Goal: Information Seeking & Learning: Check status

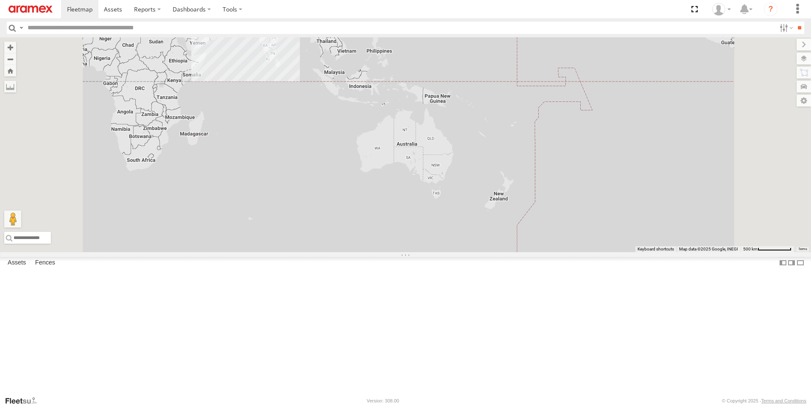
click at [215, 27] on div "69" at bounding box center [206, 18] width 17 height 17
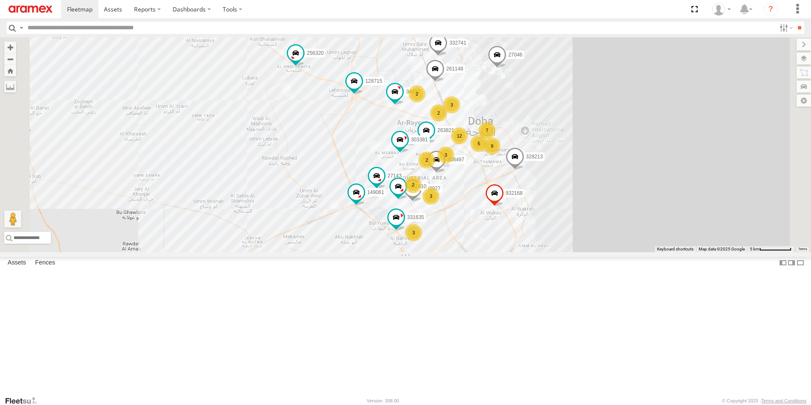
click at [422, 241] on div "3" at bounding box center [413, 232] width 17 height 17
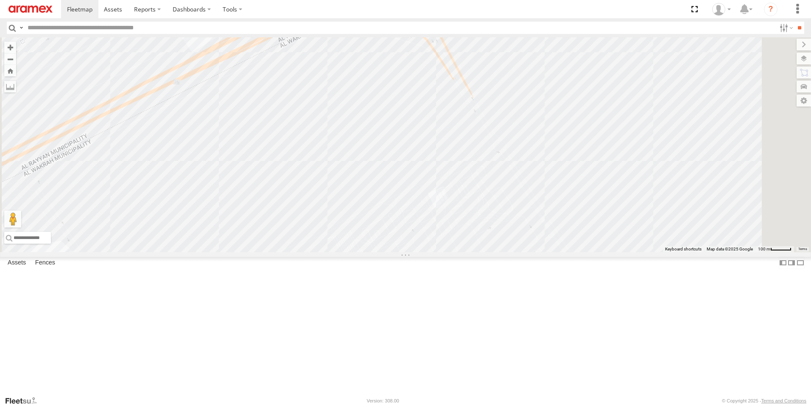
drag, startPoint x: 571, startPoint y: 304, endPoint x: 566, endPoint y: 178, distance: 126.9
click at [566, 178] on div "303381 256320 932168 34612 27046 263821 332741 261148 328213 27143 331635 33392…" at bounding box center [405, 144] width 811 height 215
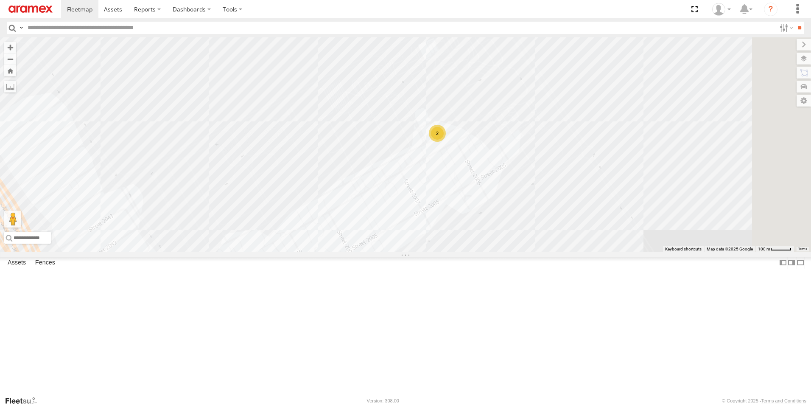
click at [446, 142] on div "2" at bounding box center [437, 133] width 17 height 17
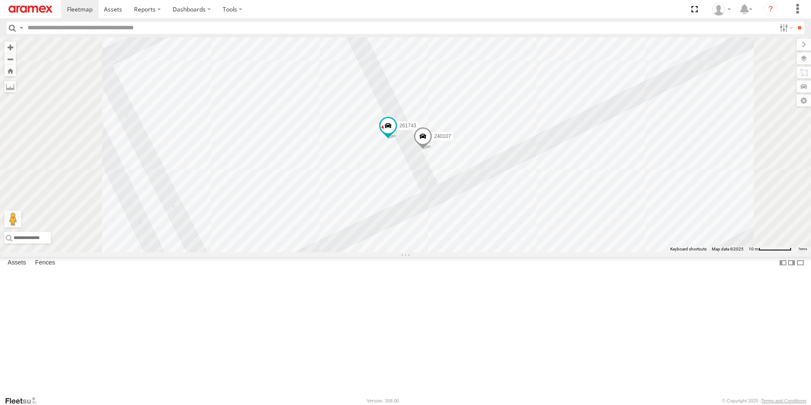
click at [432, 150] on span at bounding box center [422, 138] width 19 height 23
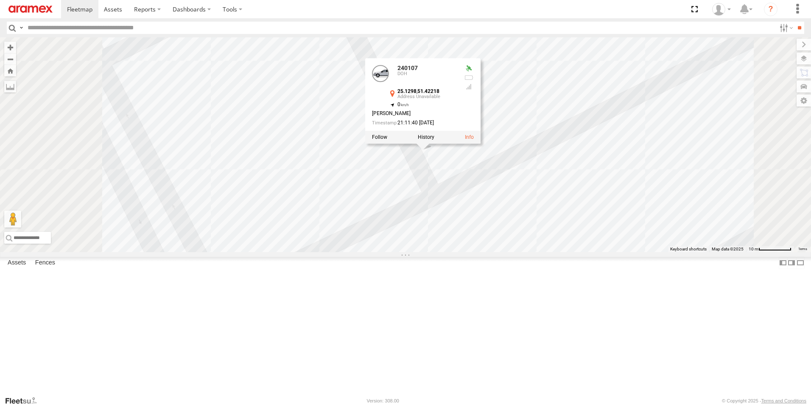
click at [532, 252] on div "303381 256320 932168 34612 27046 263821 332741 261148 328213 27143 331635 33392…" at bounding box center [405, 144] width 811 height 215
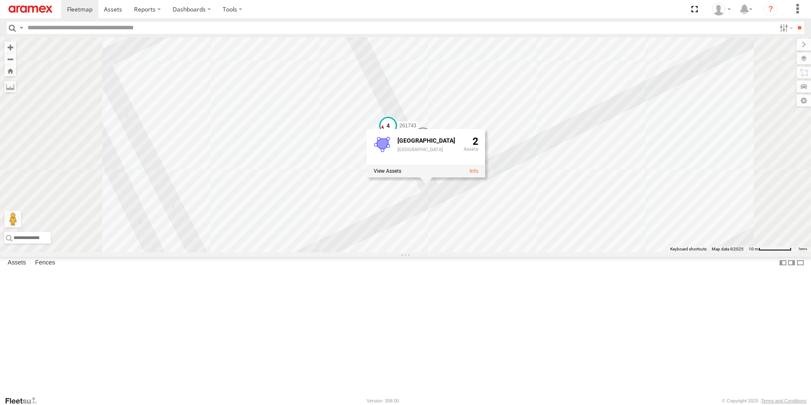
click at [396, 134] on span at bounding box center [387, 125] width 15 height 15
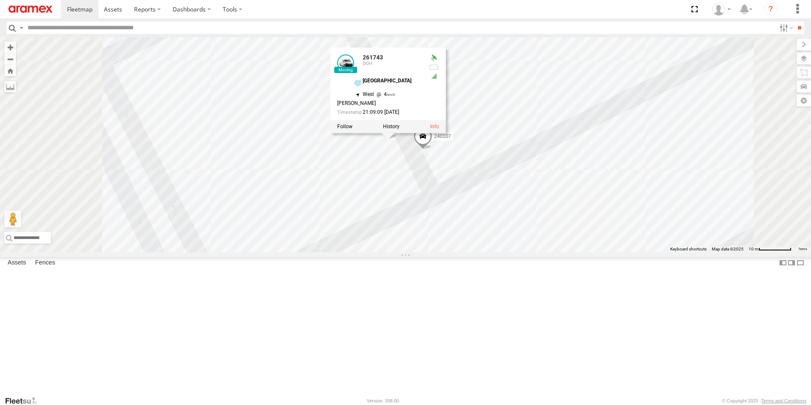
click at [385, 195] on div "303381 256320 932168 34612 27046 263821 332741 261148 328213 27143 331635 33392…" at bounding box center [405, 144] width 811 height 215
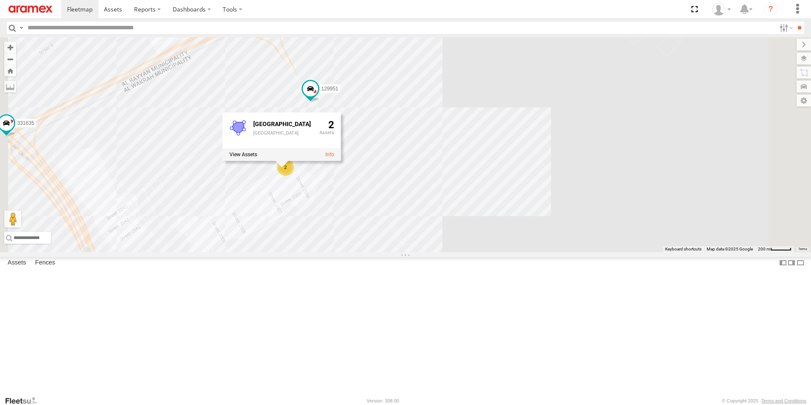
click at [304, 132] on div "303381 256320 932168 34612 27046 263821 332741 261148 328213 27143 331635 33392…" at bounding box center [405, 144] width 811 height 215
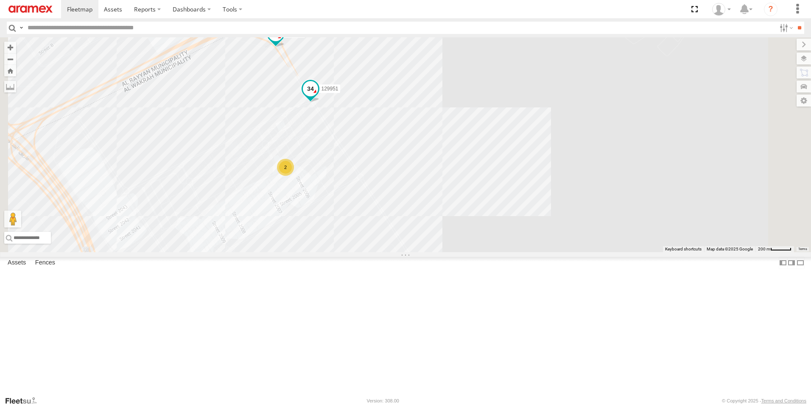
click at [318, 96] on span at bounding box center [310, 88] width 15 height 15
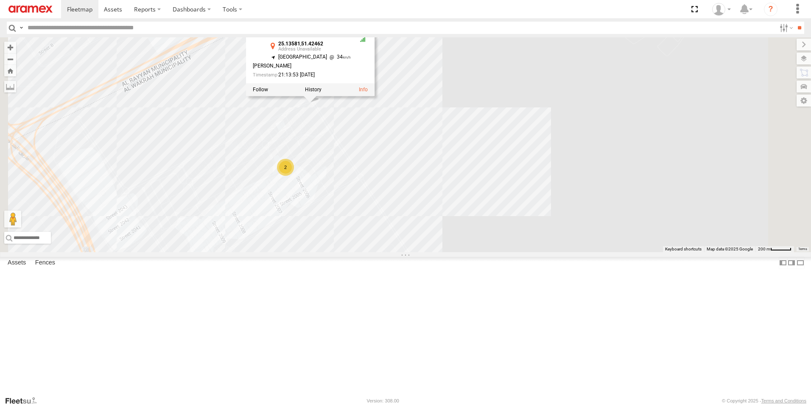
click at [583, 158] on div "303381 256320 932168 34612 27046 263821 332741 261148 328213 27143 331635 33392…" at bounding box center [405, 144] width 811 height 215
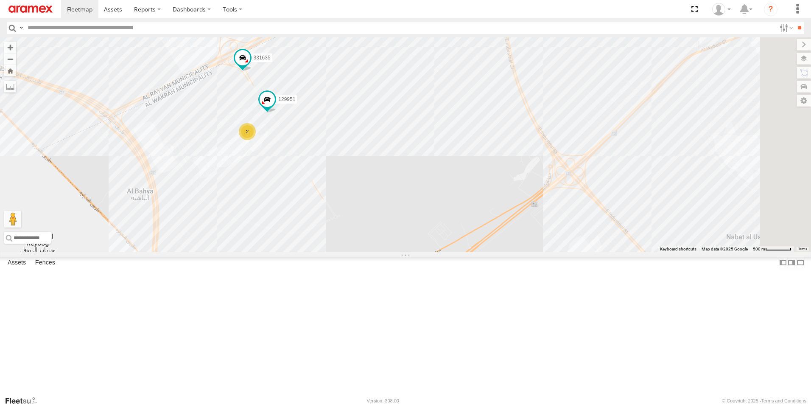
click at [256, 140] on div "2" at bounding box center [247, 131] width 17 height 17
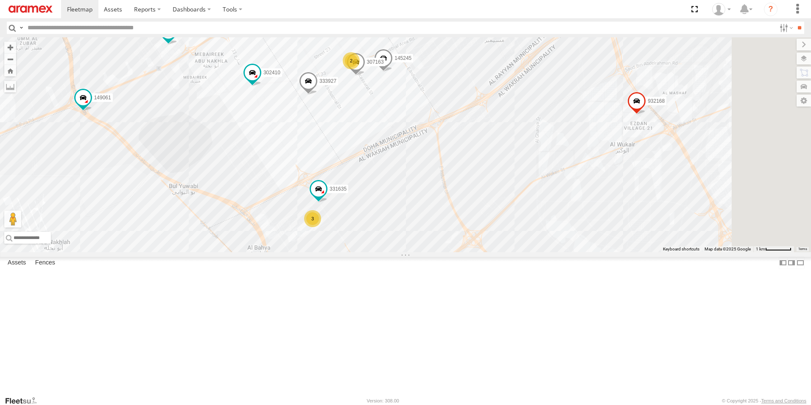
drag, startPoint x: 349, startPoint y: 204, endPoint x: 282, endPoint y: 250, distance: 81.4
click at [281, 251] on div "303381 256320 932168 34612 27046 263821 332741 261148 328213 27143 331635 33392…" at bounding box center [405, 144] width 811 height 215
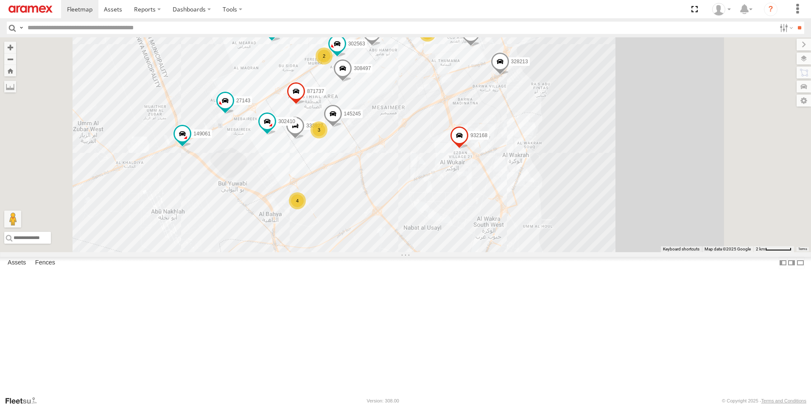
click at [509, 75] on span at bounding box center [500, 64] width 19 height 23
click at [446, 252] on div "303381 256320 932168 34612 27046 263821 332741 261148 328213 27143 333927 30849…" at bounding box center [405, 144] width 811 height 215
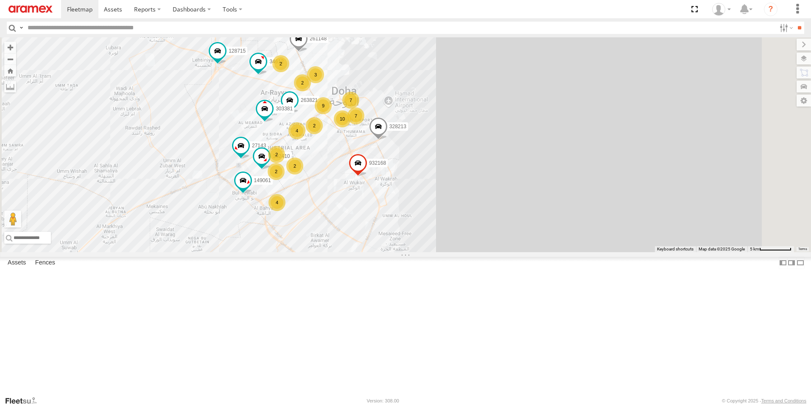
drag, startPoint x: 391, startPoint y: 362, endPoint x: 396, endPoint y: 295, distance: 67.6
click at [393, 252] on div "303381 256320 932168 34612 27046 263821 332741 261148 328213 27143 302410 14906…" at bounding box center [405, 144] width 811 height 215
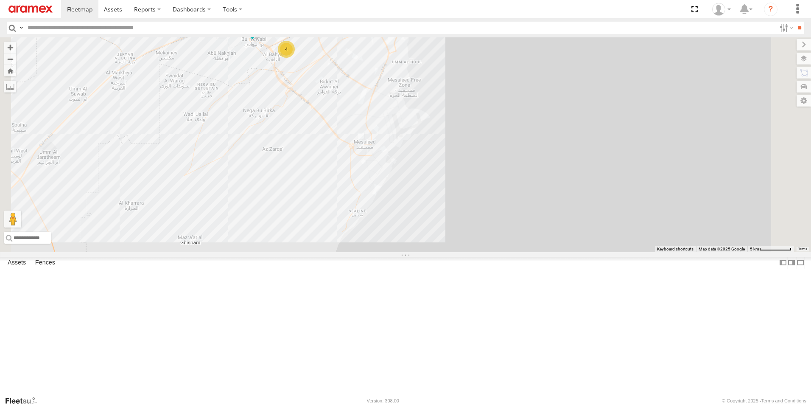
drag, startPoint x: 399, startPoint y: 267, endPoint x: 436, endPoint y: 336, distance: 78.3
click at [434, 252] on div "303381 256320 932168 34612 27046 263821 332741 261148 328213 27143 302410 14906…" at bounding box center [405, 144] width 811 height 215
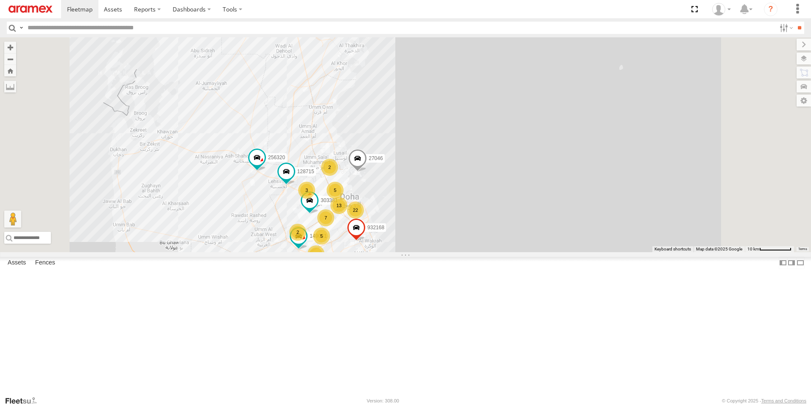
drag, startPoint x: 293, startPoint y: 151, endPoint x: 298, endPoint y: 204, distance: 52.8
click at [298, 204] on div "303381 256320 932168 27046 149061 128715 5 22 7 13 5 3 2 4 2" at bounding box center [405, 144] width 811 height 215
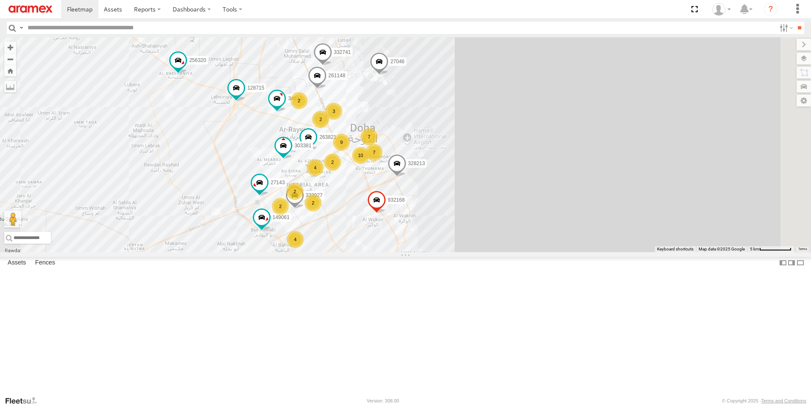
drag, startPoint x: 344, startPoint y: 288, endPoint x: 193, endPoint y: 248, distance: 156.3
click at [193, 248] on main "← Move left → Move right ↑ Move up ↓ Move down + Zoom in - Zoom out Home Jump l…" at bounding box center [405, 216] width 811 height 358
click at [388, 75] on span at bounding box center [379, 63] width 19 height 23
click at [560, 172] on div "303381 256320 932168 27046 149061 128715 3 7 4 9 2 7 34612 10 263821 2 2 332741…" at bounding box center [405, 144] width 811 height 215
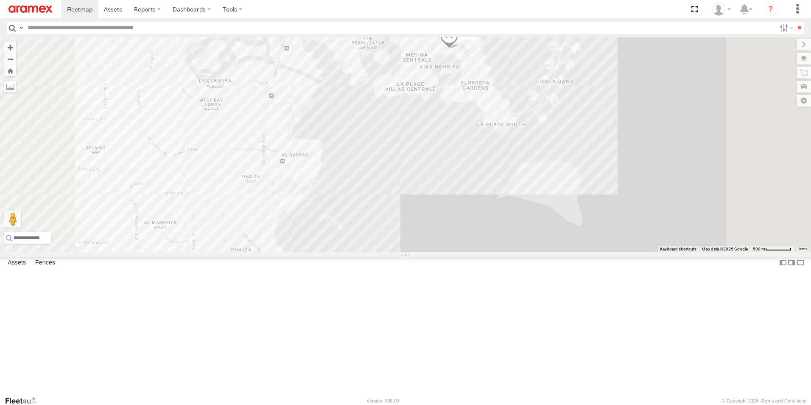
click at [458, 49] on span at bounding box center [449, 37] width 19 height 23
click at [501, 203] on div "303381 256320 932168 27046 149061 128715 34612 263821 332741 261148 328213 2714…" at bounding box center [405, 144] width 811 height 215
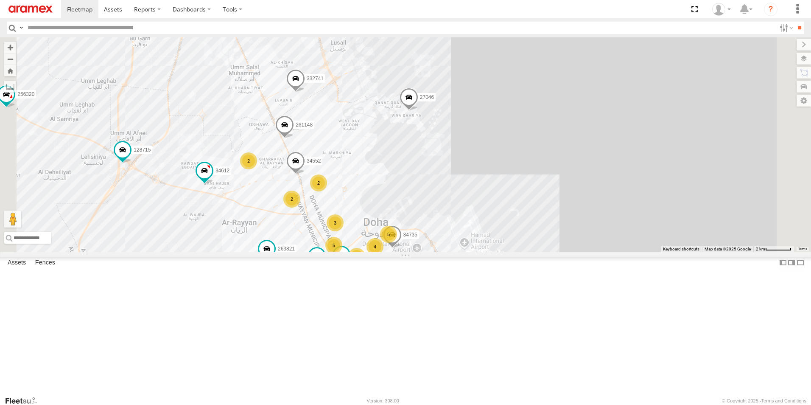
click at [305, 92] on span at bounding box center [295, 80] width 19 height 23
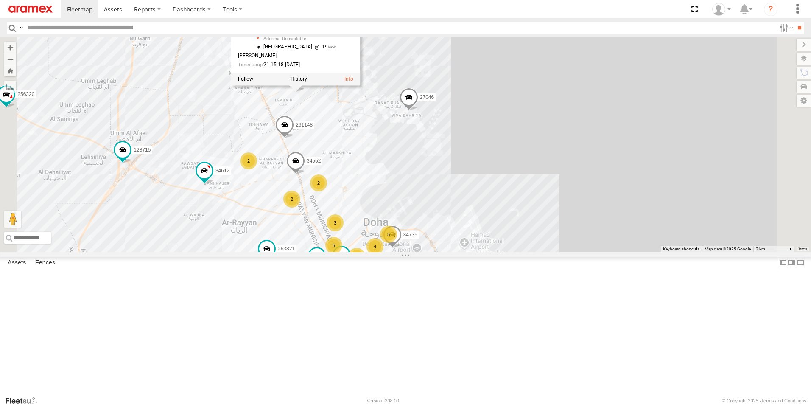
click at [648, 200] on div "303381 256320 932168 27046 149061 128715 34612 263821 332741 261148 328213 2714…" at bounding box center [405, 144] width 811 height 215
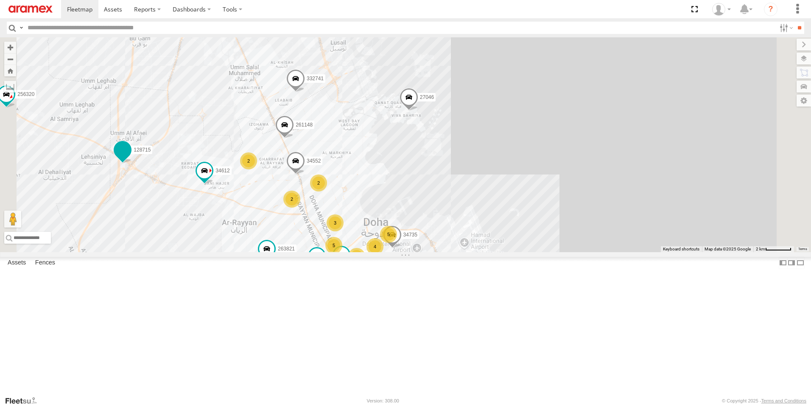
click at [130, 158] on span at bounding box center [122, 149] width 15 height 15
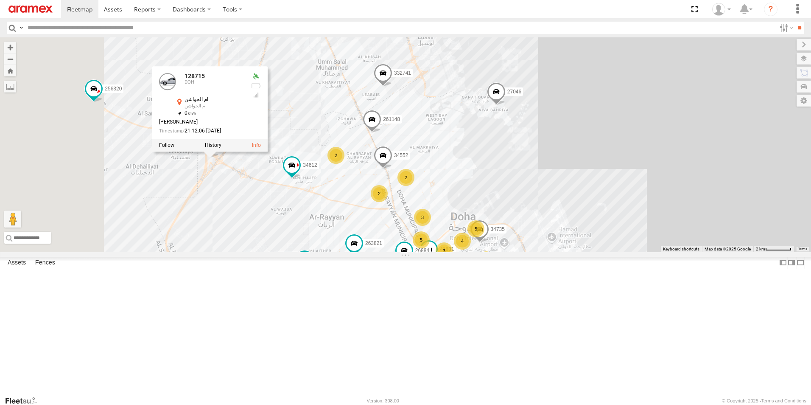
drag, startPoint x: 265, startPoint y: 140, endPoint x: 367, endPoint y: 134, distance: 101.6
click at [367, 134] on div "303381 256320 932168 27046 149061 128715 34612 263821 332741 261148 328213 2714…" at bounding box center [405, 144] width 811 height 215
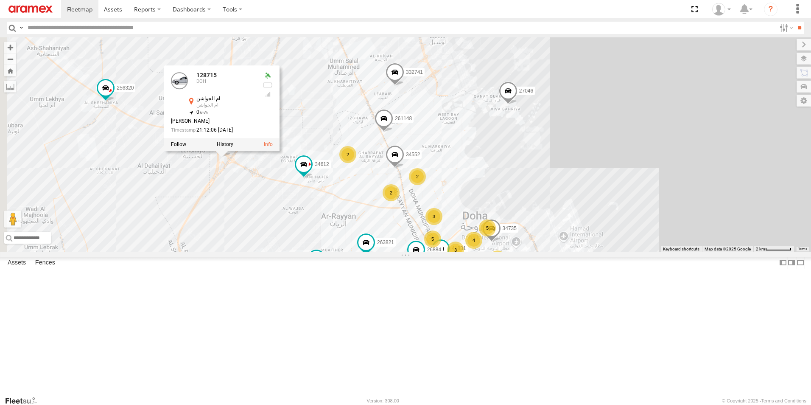
click at [363, 133] on div "303381 256320 932168 27046 149061 128715 34612 263821 332741 261148 328213 2714…" at bounding box center [405, 144] width 811 height 215
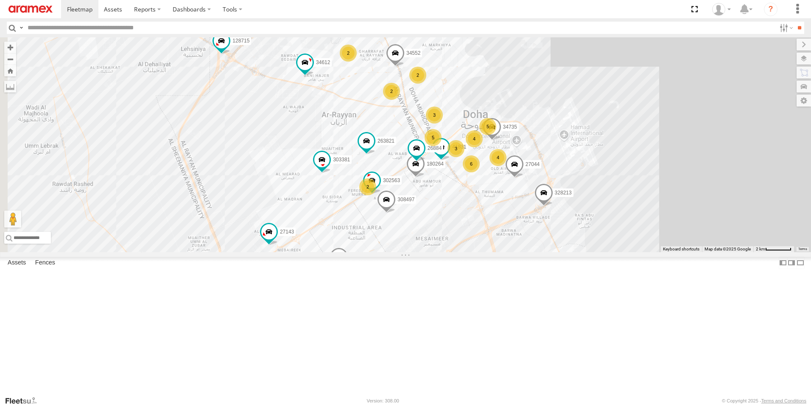
drag, startPoint x: 414, startPoint y: 200, endPoint x: 412, endPoint y: 91, distance: 109.4
click at [412, 91] on div "303381 256320 932168 27046 149061 128715 34612 263821 332741 261148 328213 2714…" at bounding box center [405, 144] width 811 height 215
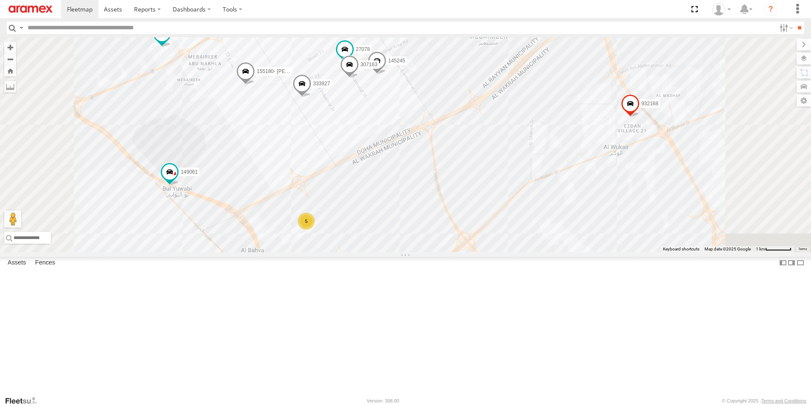
click at [315, 229] on div "5" at bounding box center [306, 220] width 17 height 17
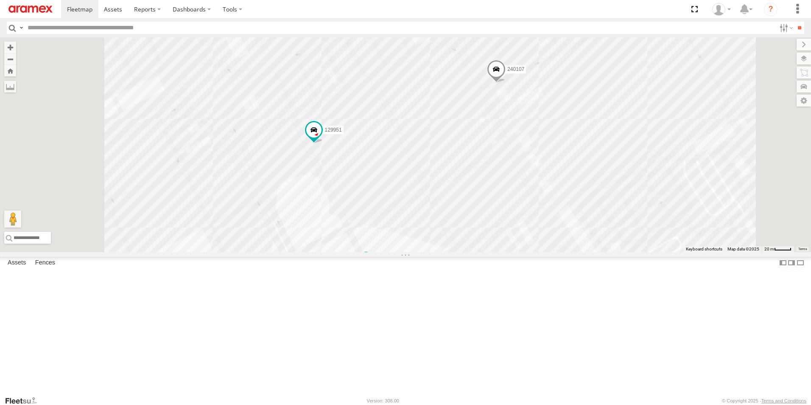
click at [505, 25] on div "2" at bounding box center [496, 16] width 17 height 17
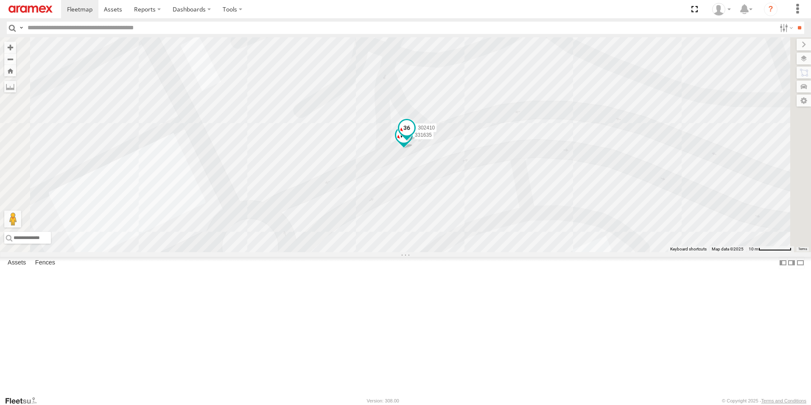
click at [414, 136] on span at bounding box center [406, 127] width 15 height 15
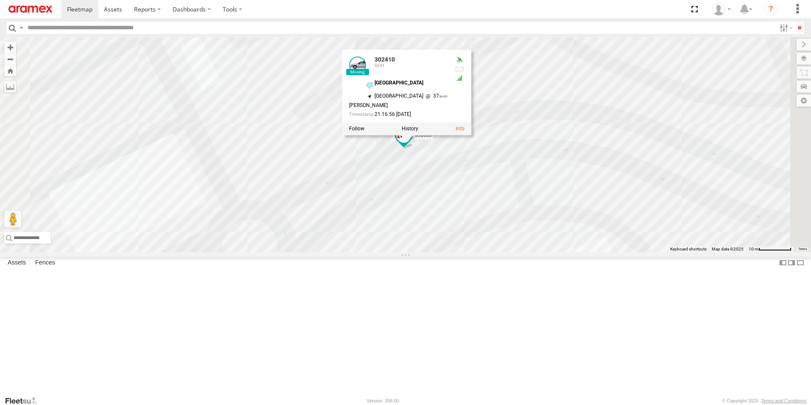
click at [656, 187] on div "303381 256320 932168 27046 149061 128715 34612 263821 332741 261148 328213 2714…" at bounding box center [405, 144] width 811 height 215
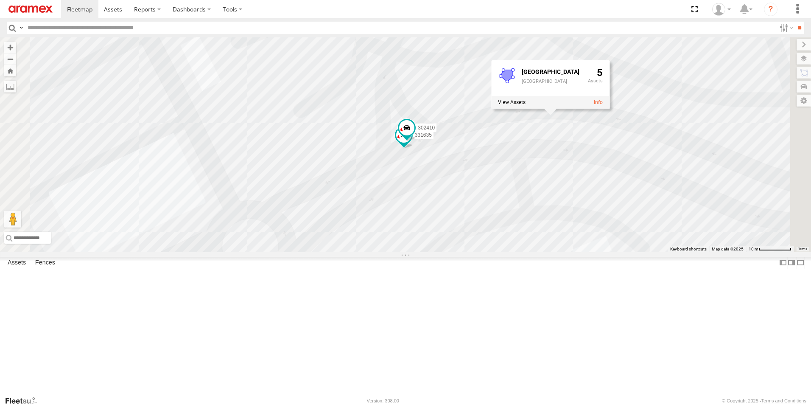
click at [413, 148] on span at bounding box center [403, 137] width 19 height 23
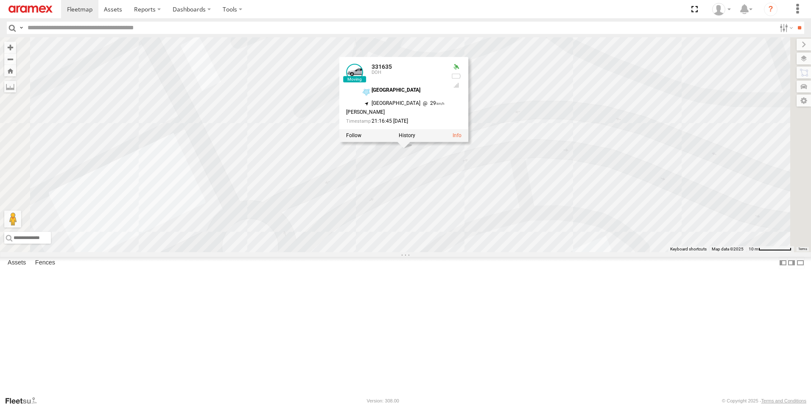
click at [663, 147] on div "303381 256320 932168 27046 149061 128715 34612 263821 332741 261148 328213 2714…" at bounding box center [405, 144] width 811 height 215
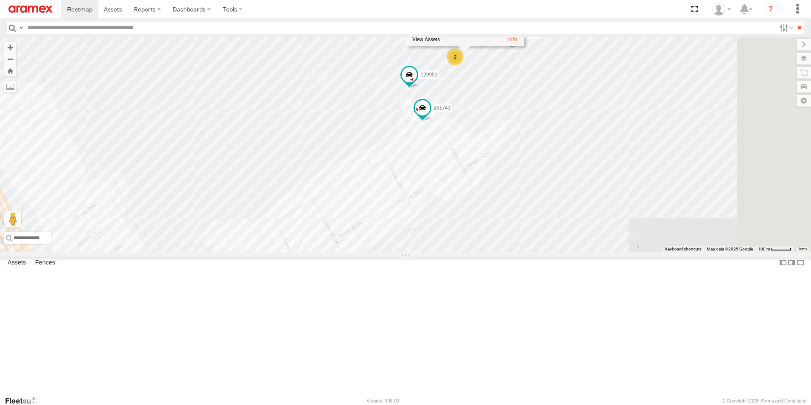
drag, startPoint x: 668, startPoint y: 221, endPoint x: 572, endPoint y: 148, distance: 119.9
click at [572, 148] on div "303381 256320 932168 27046 149061 128715 34612 263821 332741 261148 328213 2714…" at bounding box center [405, 144] width 811 height 215
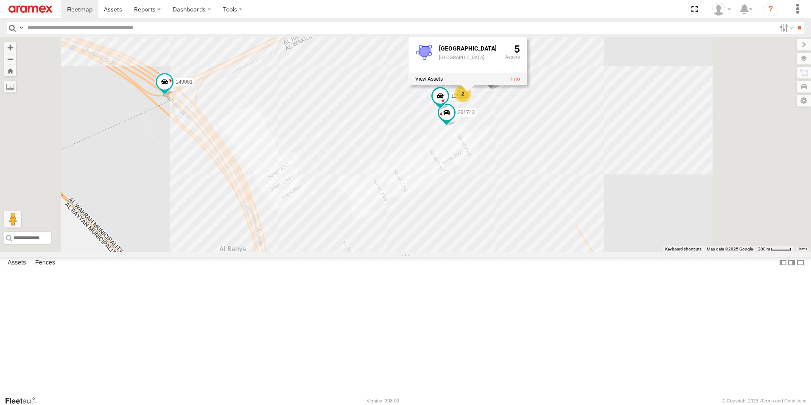
click at [690, 252] on div "303381 256320 932168 27046 149061 128715 34612 263821 332741 261148 328213 2714…" at bounding box center [405, 144] width 811 height 215
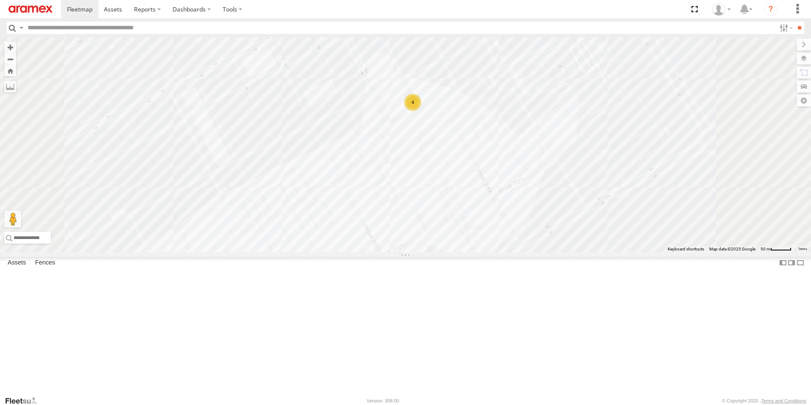
click at [421, 111] on div "4" at bounding box center [412, 102] width 17 height 17
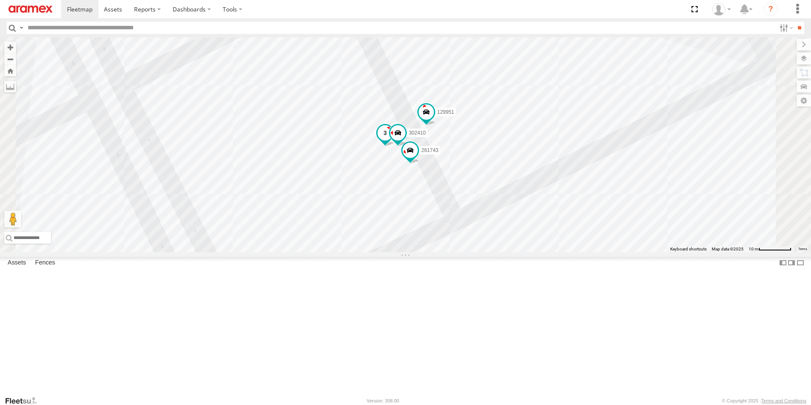
click at [393, 141] on span at bounding box center [384, 133] width 15 height 15
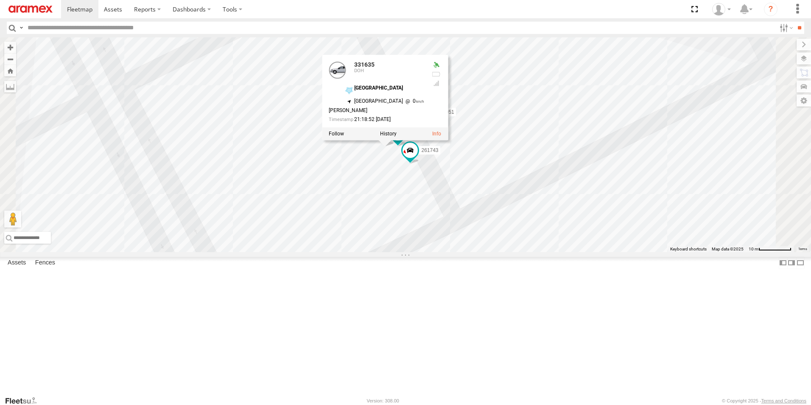
click at [634, 92] on div "303381 256320 932168 27046 149061 128715 34612 263821 332741 261148 328213 2714…" at bounding box center [405, 144] width 811 height 215
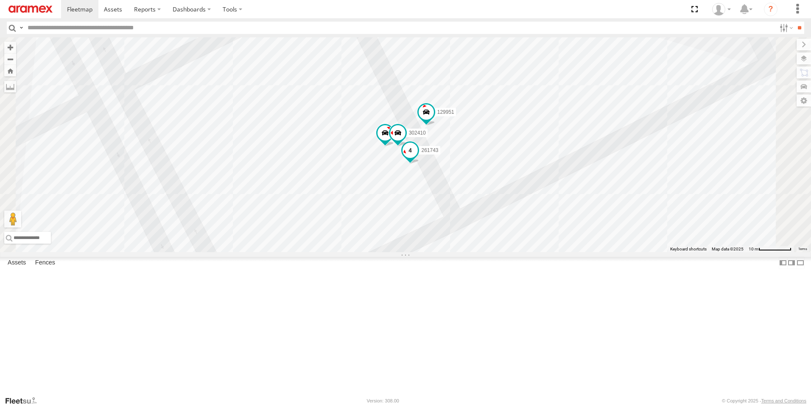
click at [418, 158] on span at bounding box center [409, 150] width 15 height 15
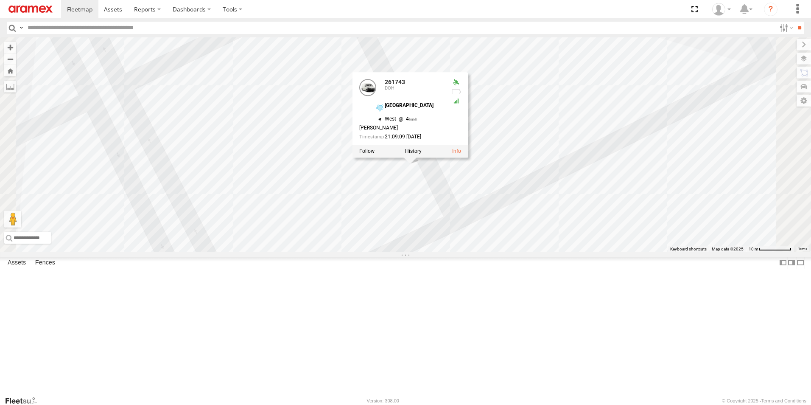
click at [734, 134] on div "303381 256320 932168 27046 149061 128715 34612 263821 332741 261148 328213 2714…" at bounding box center [405, 144] width 811 height 215
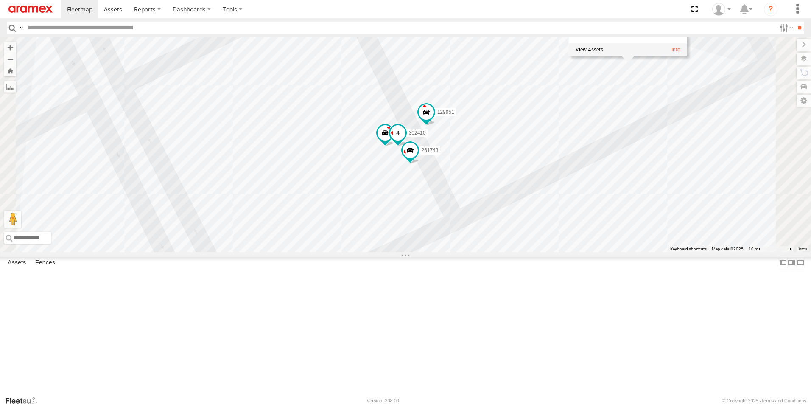
click at [405, 141] on span at bounding box center [397, 133] width 15 height 15
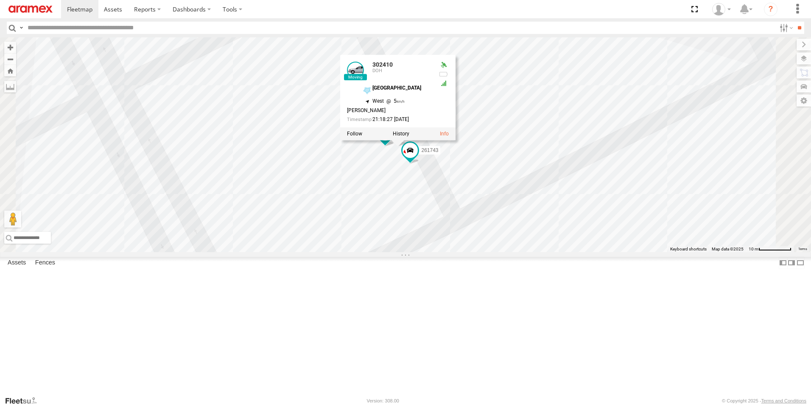
click at [685, 95] on div "303381 256320 932168 27046 149061 128715 34612 263821 332741 261148 328213 2714…" at bounding box center [405, 144] width 811 height 215
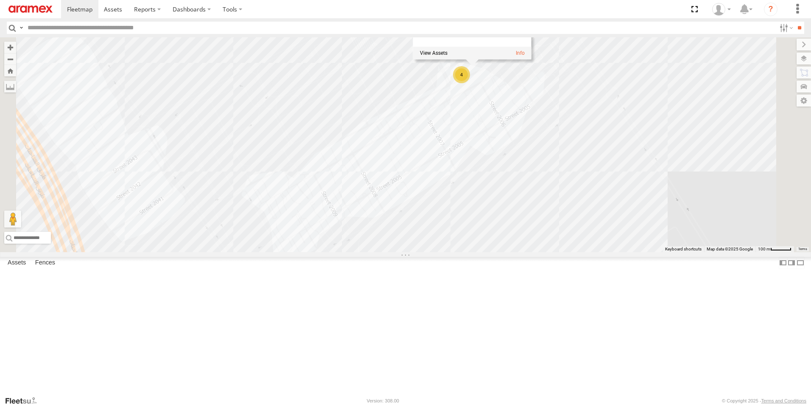
click at [732, 252] on div "303381 256320 932168 27046 149061 128715 34612 263821 332741 261148 328213 2714…" at bounding box center [405, 144] width 811 height 215
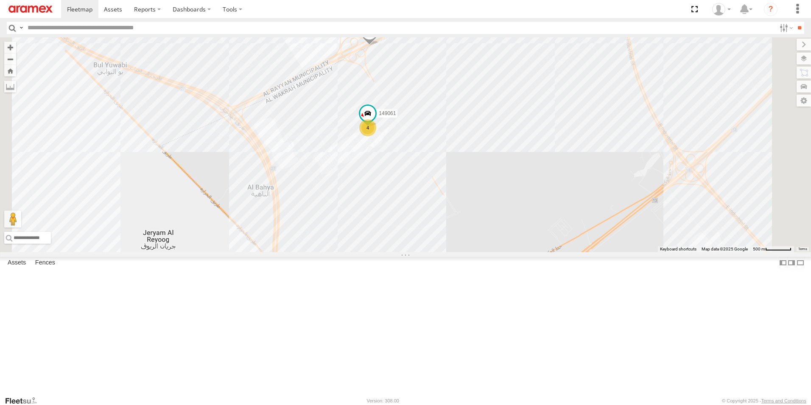
scroll to position [1261, 0]
